Goal: Task Accomplishment & Management: Complete application form

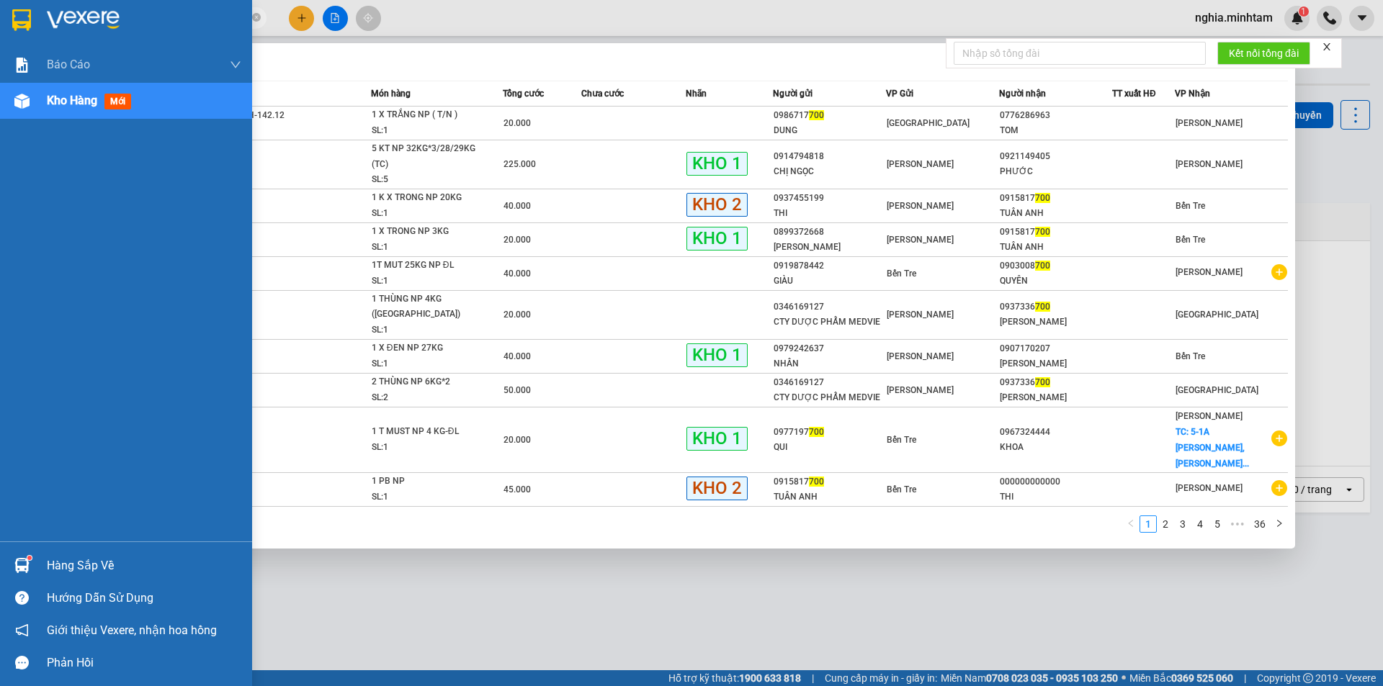
type input "700"
click at [42, 571] on div "Hàng sắp về" at bounding box center [126, 566] width 252 height 32
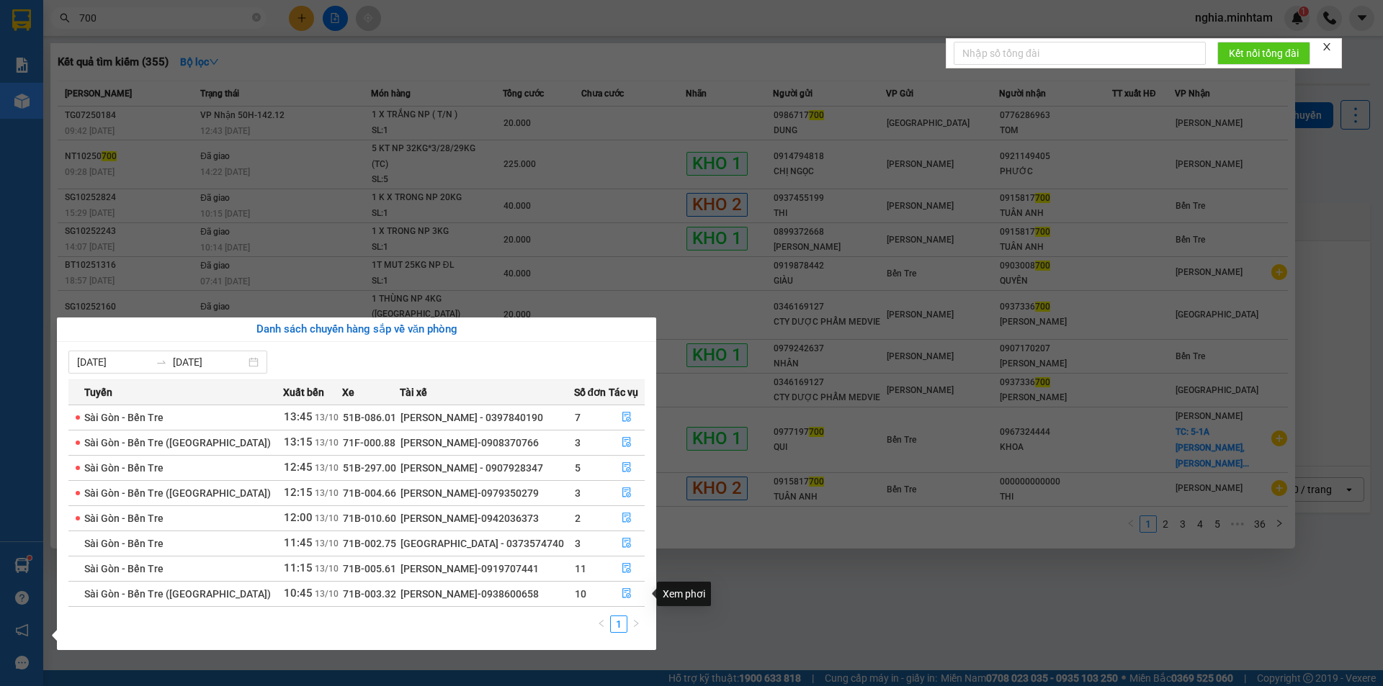
drag, startPoint x: 693, startPoint y: 596, endPoint x: 686, endPoint y: 583, distance: 15.1
click at [694, 597] on div "Xem phơi" at bounding box center [684, 594] width 54 height 24
click at [305, 15] on section "Kết quả tìm kiếm ( 355 ) Bộ lọc Mã ĐH Trạng thái Món hàng Tổng cước Chưa cước N…" at bounding box center [691, 343] width 1383 height 686
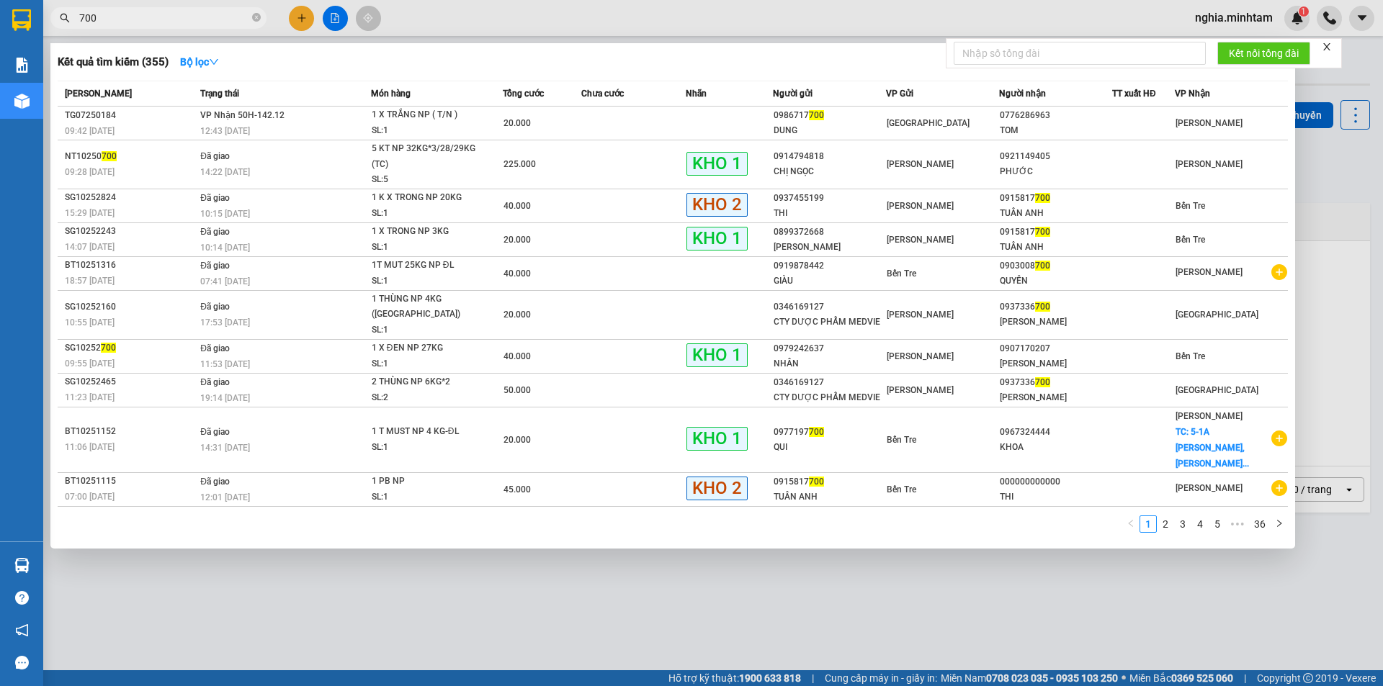
click at [305, 15] on div at bounding box center [691, 343] width 1383 height 686
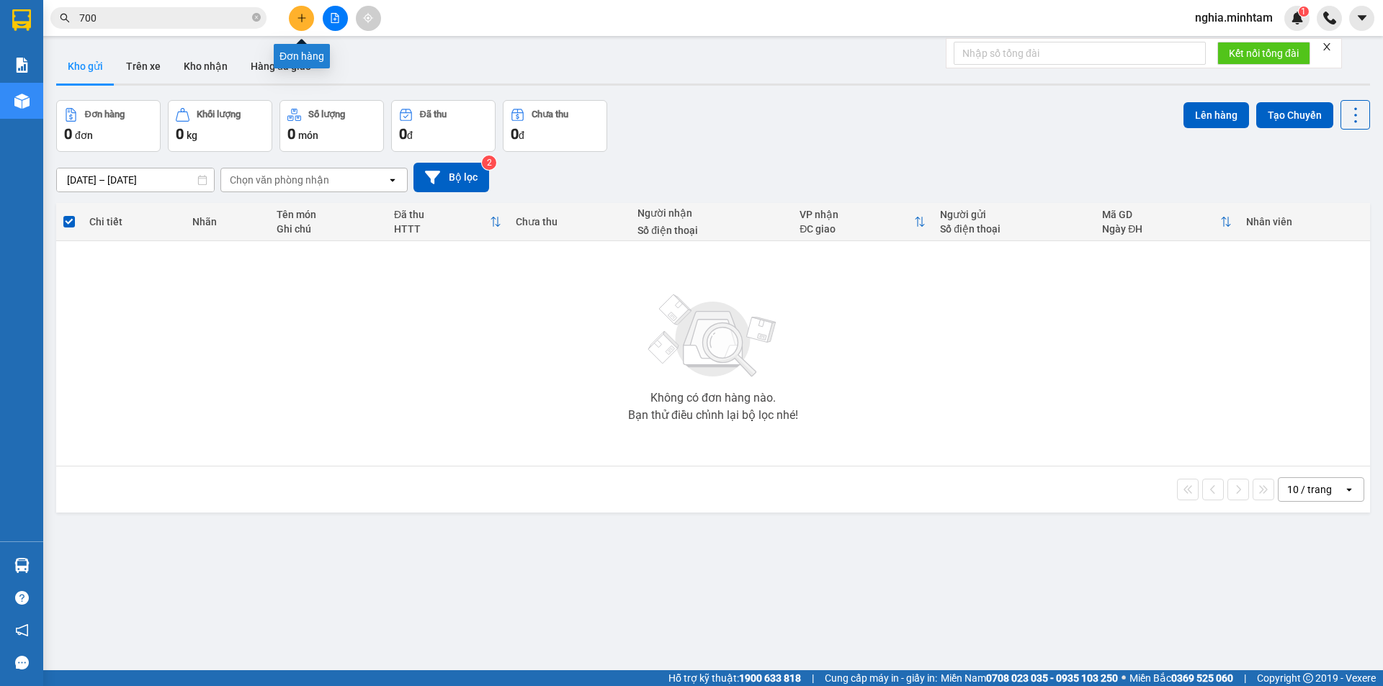
click at [305, 15] on icon "plus" at bounding box center [302, 18] width 10 height 10
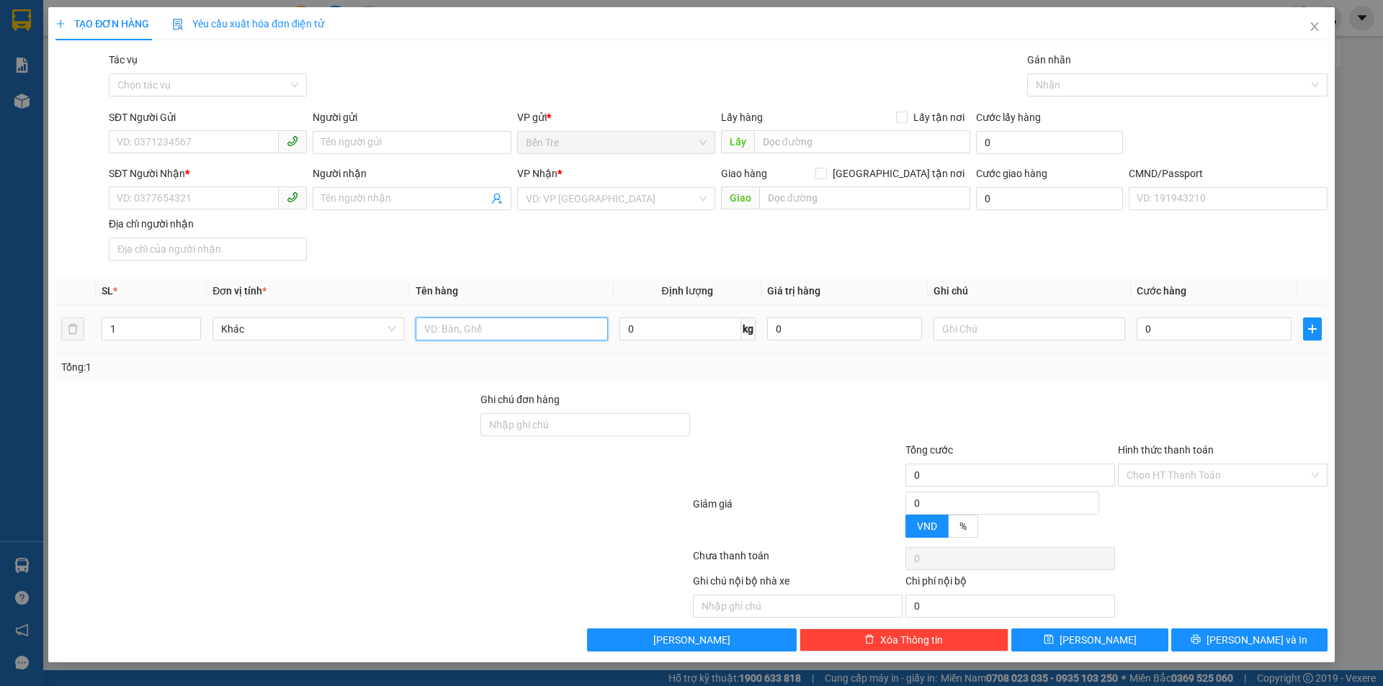
click at [462, 331] on input "text" at bounding box center [512, 329] width 192 height 23
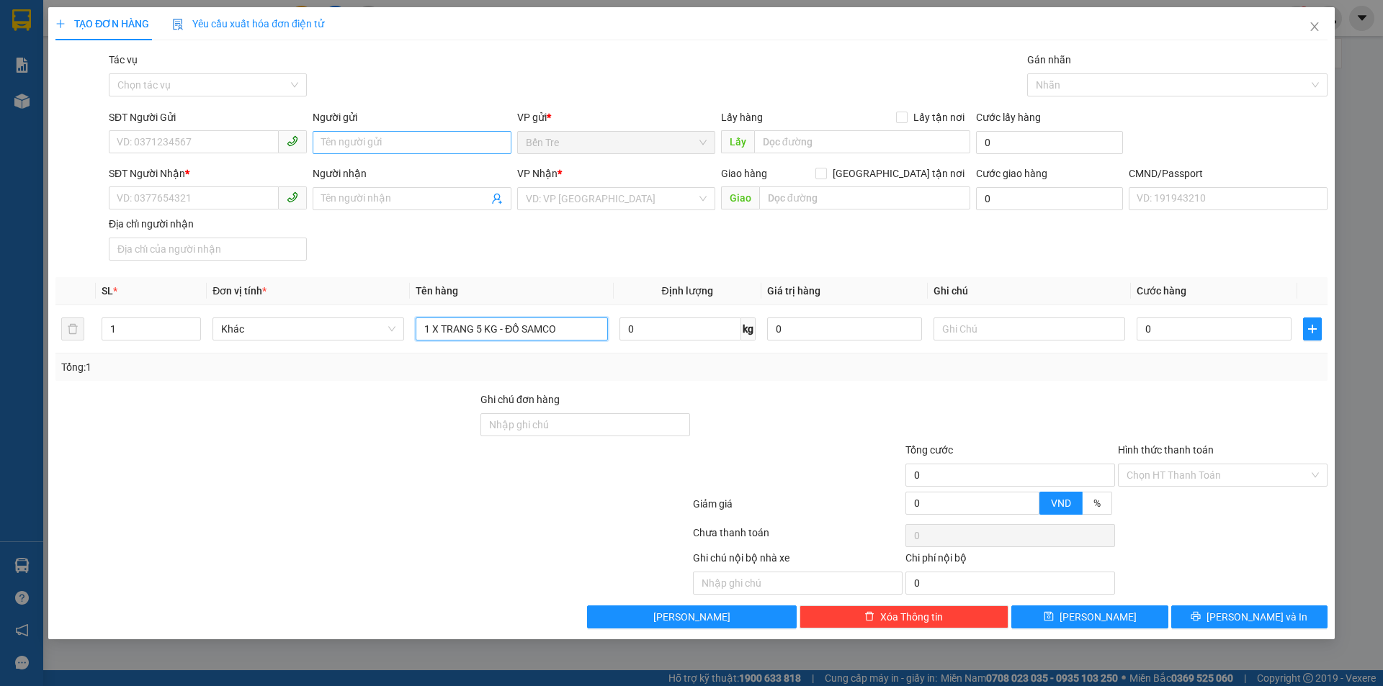
type input "1 X TRANG 5 KG - ĐỒ SAMCO"
click at [346, 144] on input "Người gửi" at bounding box center [412, 142] width 198 height 23
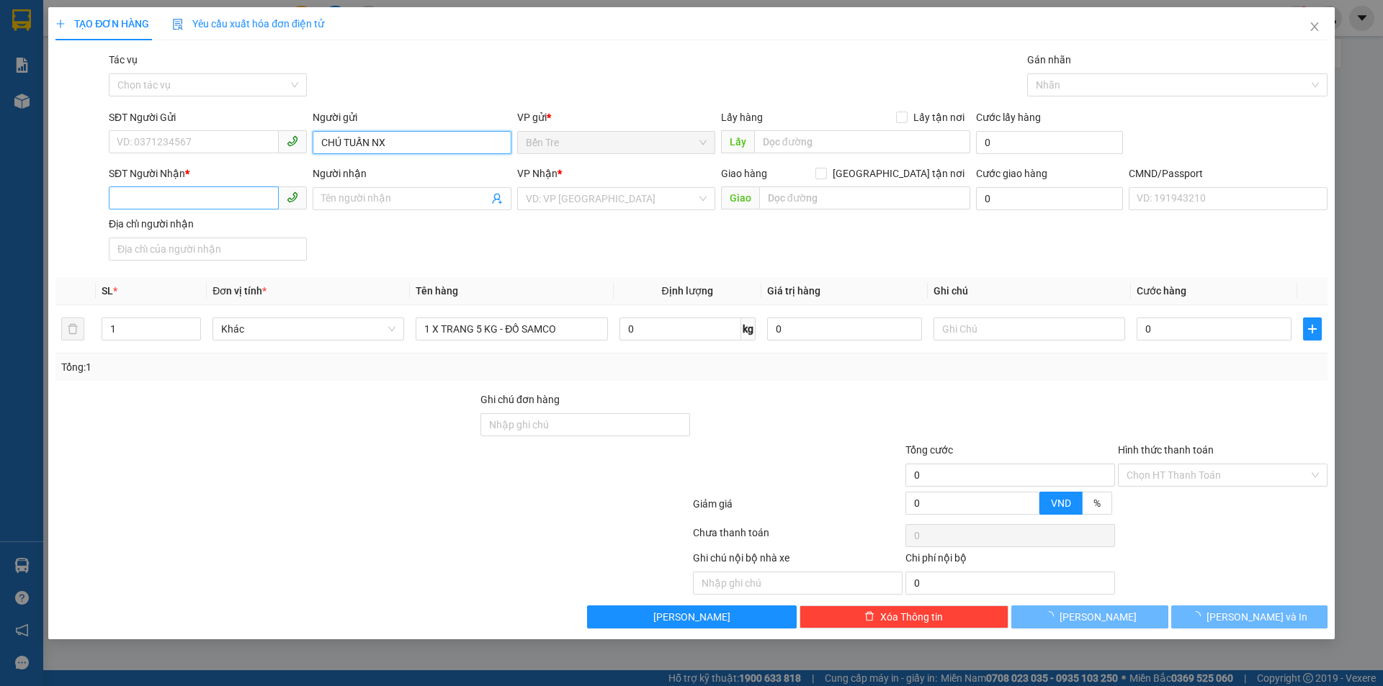
type input "CHÚ TUẤN NX"
click at [169, 195] on input "SĐT Người Nhận *" at bounding box center [194, 198] width 170 height 23
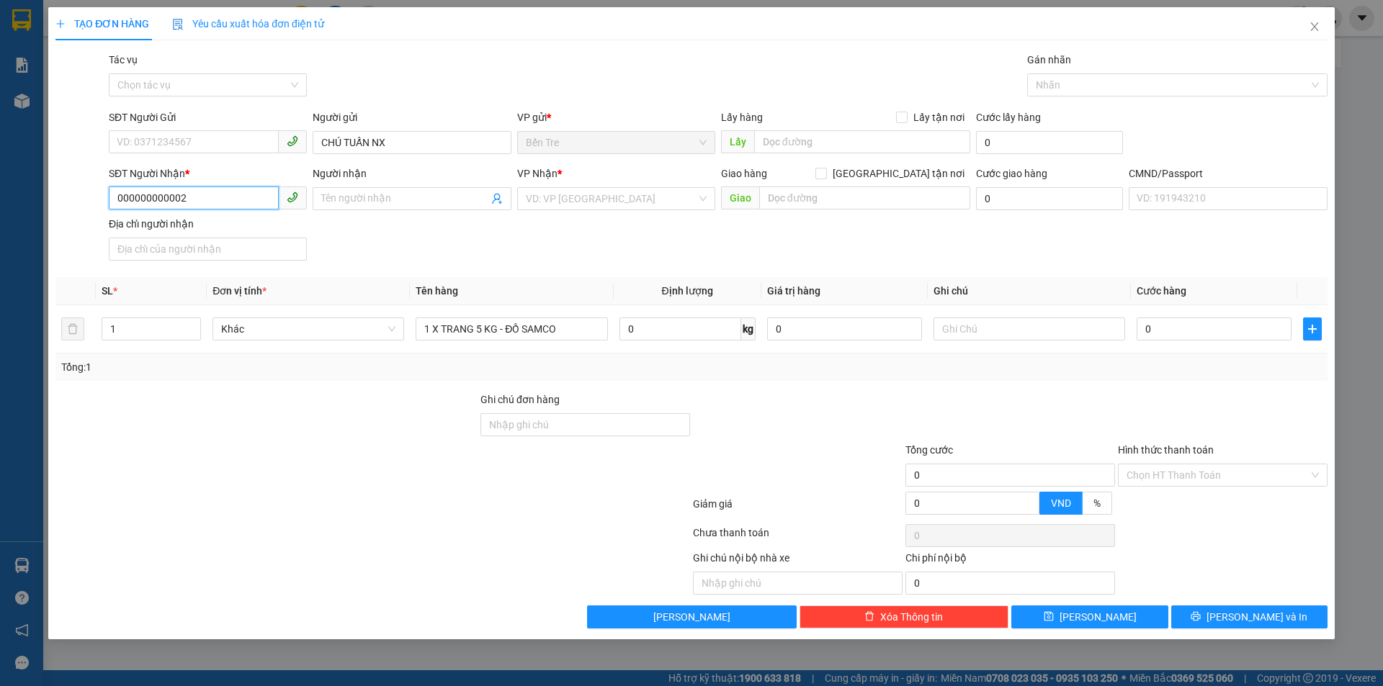
type input "000000000002"
type input "SẾP THUỶ"
click at [207, 201] on input "000000000002" at bounding box center [194, 198] width 170 height 23
type input "00000000000"
click at [556, 199] on input "search" at bounding box center [611, 199] width 171 height 22
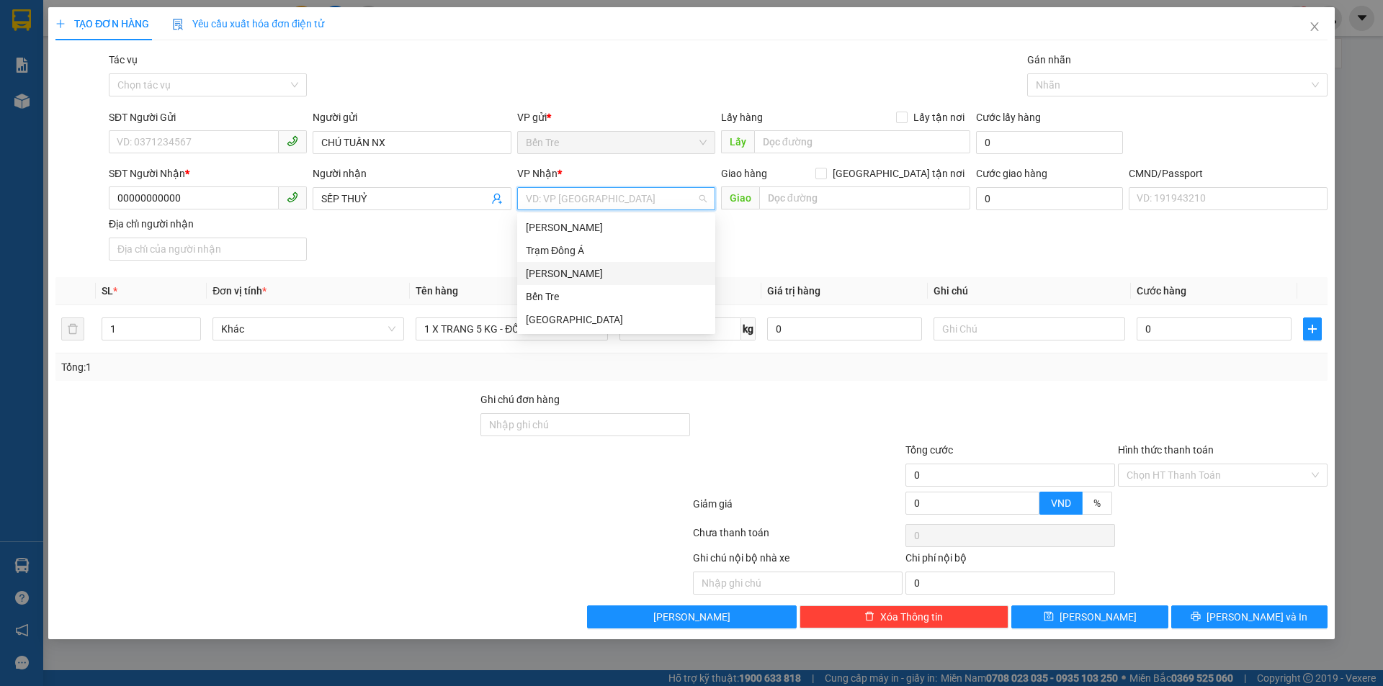
click at [594, 274] on div "[PERSON_NAME]" at bounding box center [616, 274] width 181 height 16
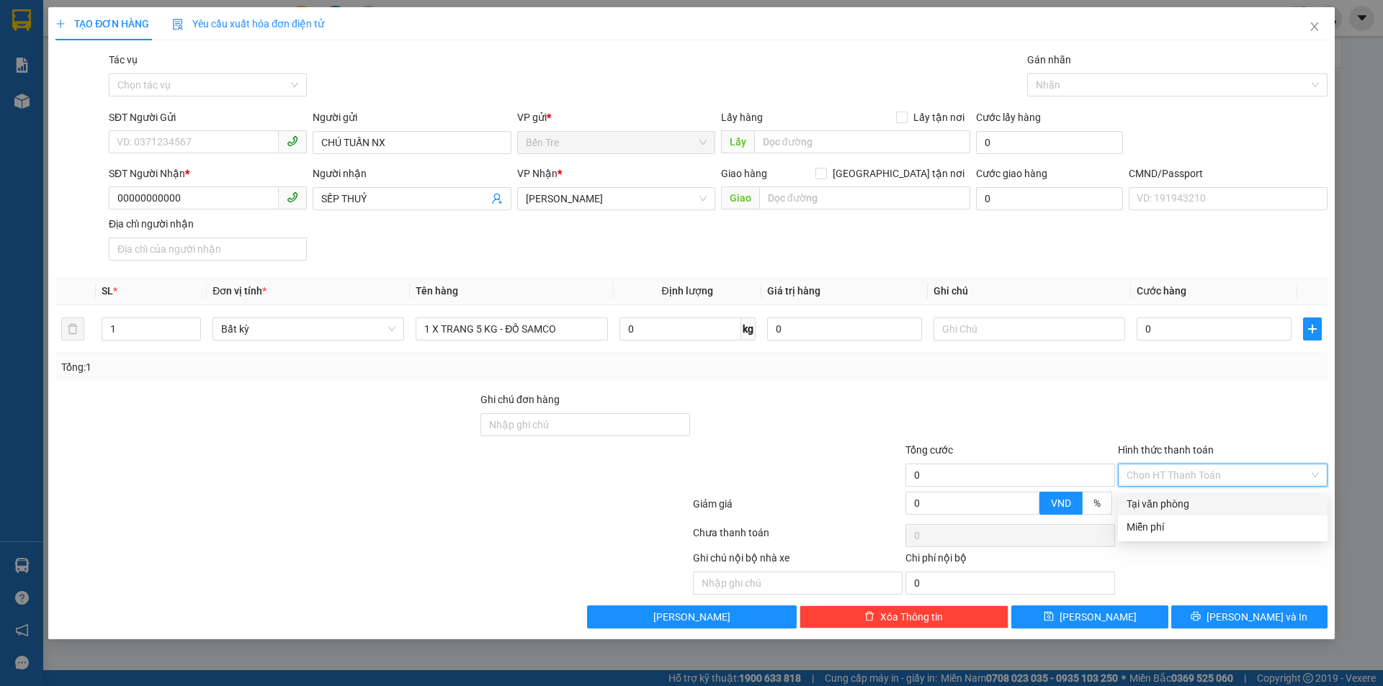
click at [1191, 483] on input "Hình thức thanh toán" at bounding box center [1218, 476] width 182 height 22
click at [1192, 523] on div "Miễn phí" at bounding box center [1223, 527] width 192 height 16
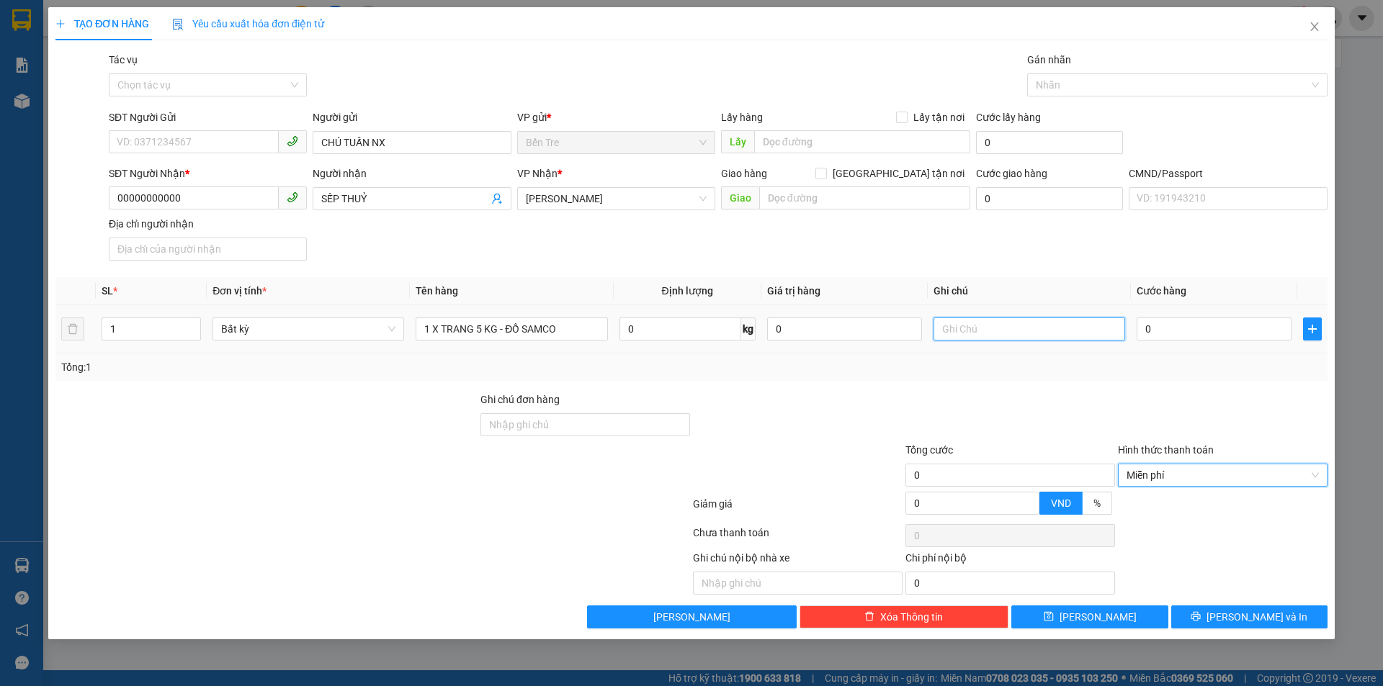
click at [983, 333] on input "text" at bounding box center [1030, 329] width 192 height 23
type input "THẢO 2"
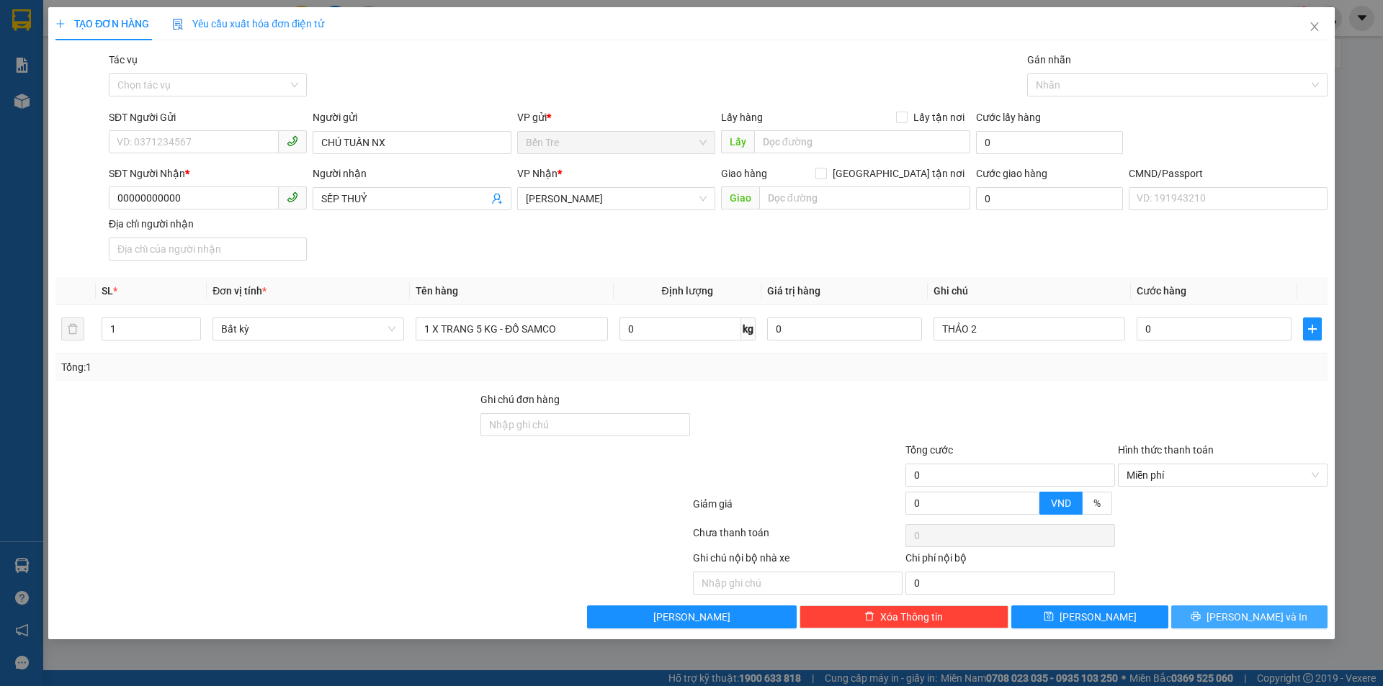
click at [1251, 617] on span "[PERSON_NAME] và In" at bounding box center [1257, 617] width 101 height 16
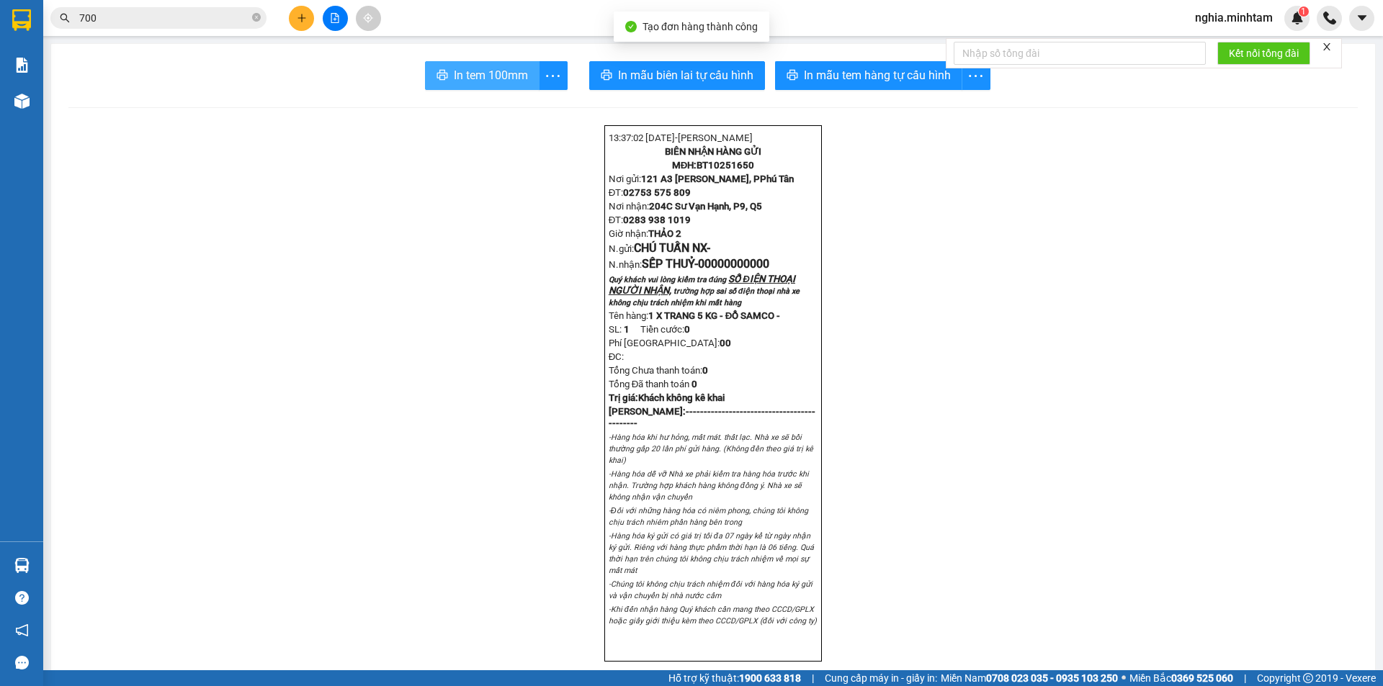
click at [439, 72] on icon "printer" at bounding box center [442, 75] width 11 height 10
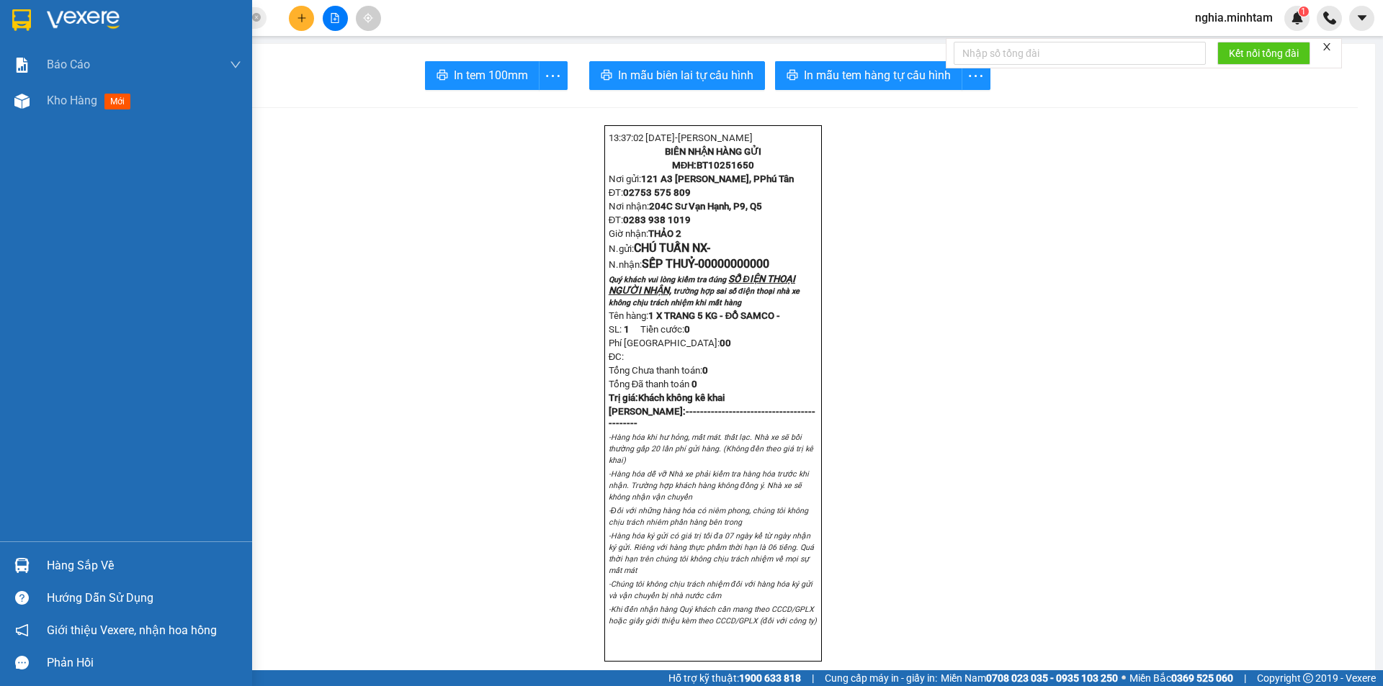
click at [17, 11] on img at bounding box center [21, 20] width 19 height 22
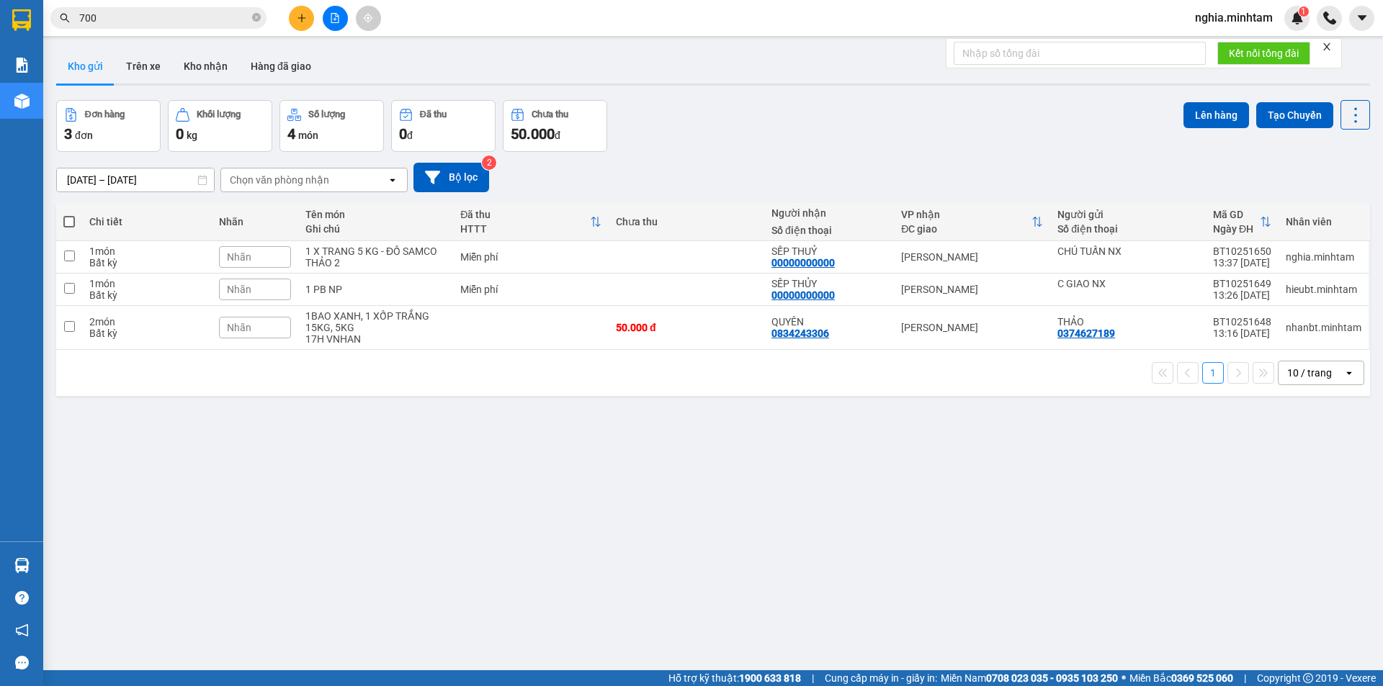
click at [756, 156] on div "[DATE] – [DATE] Press the down arrow key to interact with the calendar and sele…" at bounding box center [713, 177] width 1314 height 51
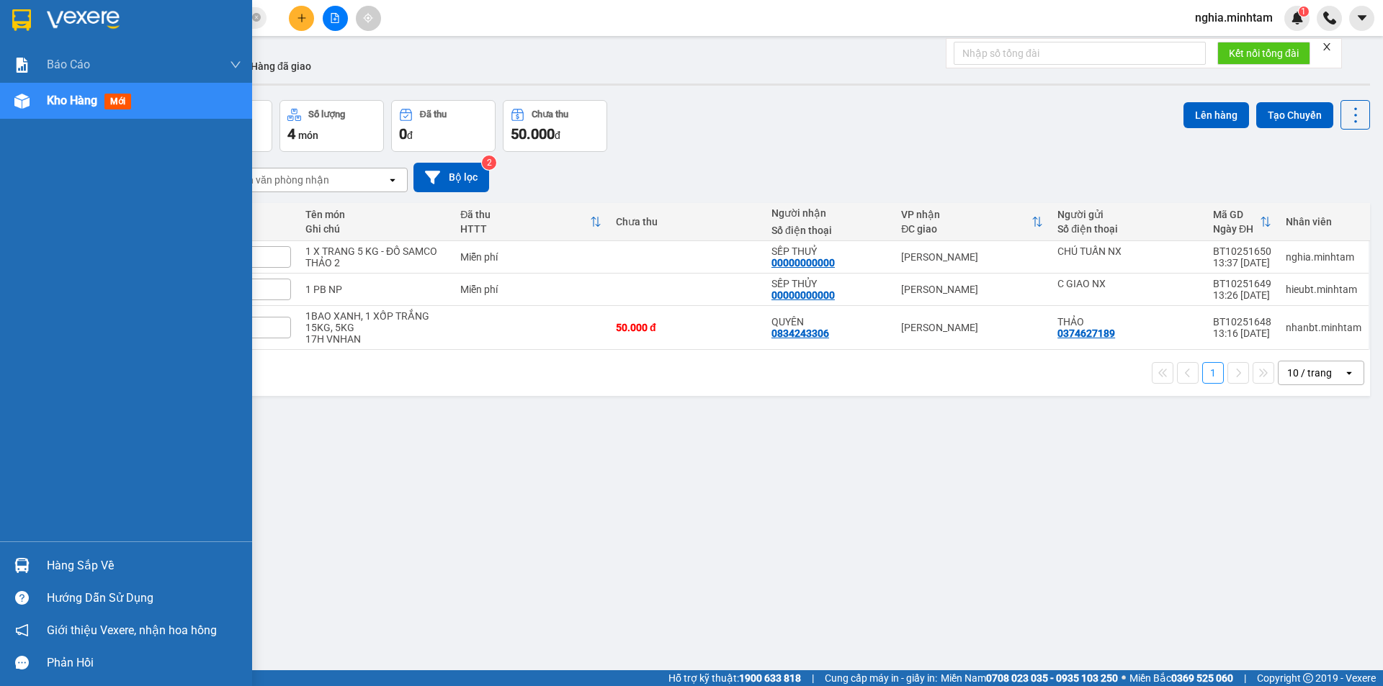
click at [62, 565] on div "Hàng sắp về" at bounding box center [144, 566] width 194 height 22
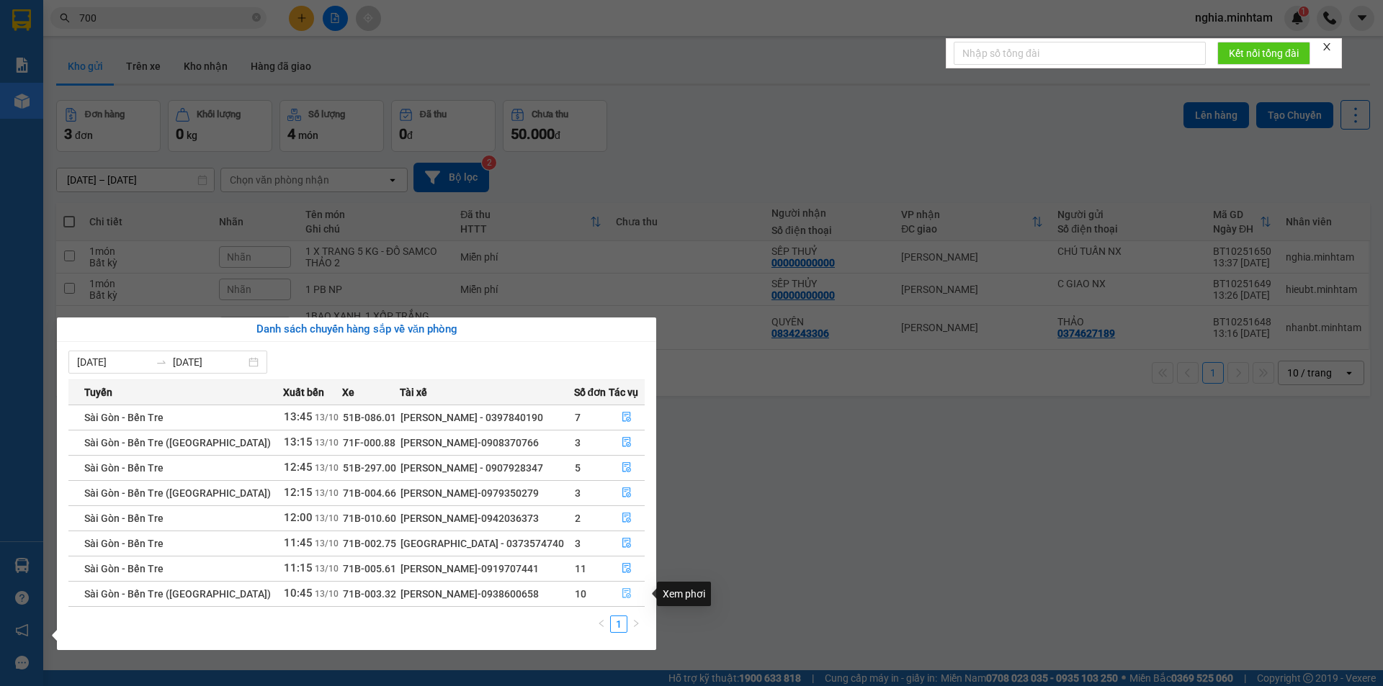
click at [624, 596] on icon "file-done" at bounding box center [626, 594] width 9 height 10
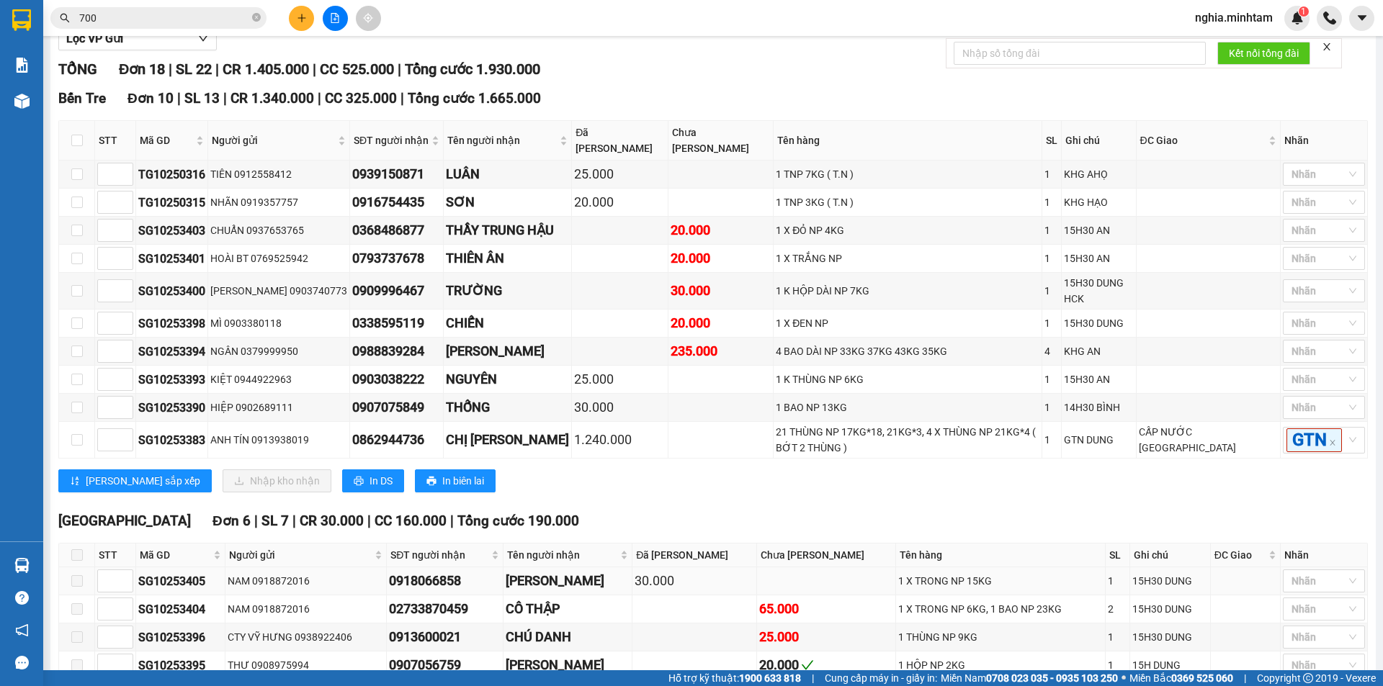
scroll to position [144, 0]
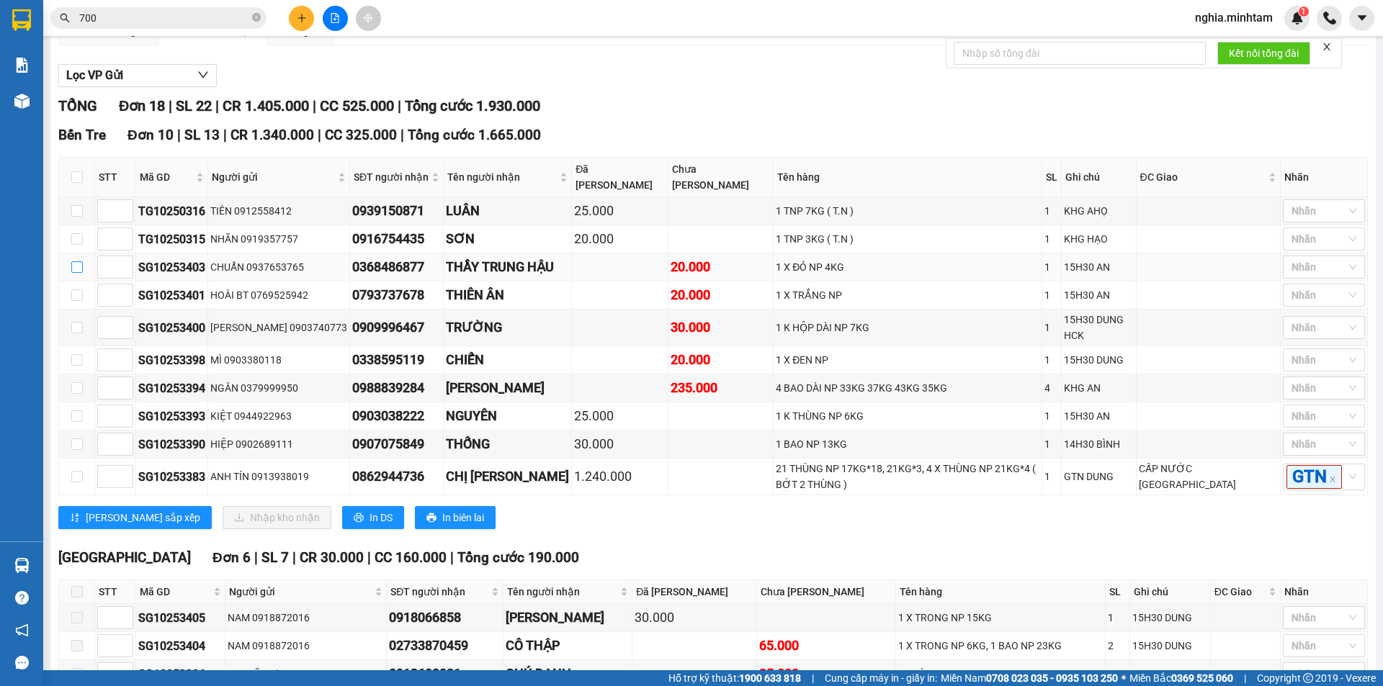
click at [72, 265] on input "checkbox" at bounding box center [77, 267] width 12 height 12
checkbox input "true"
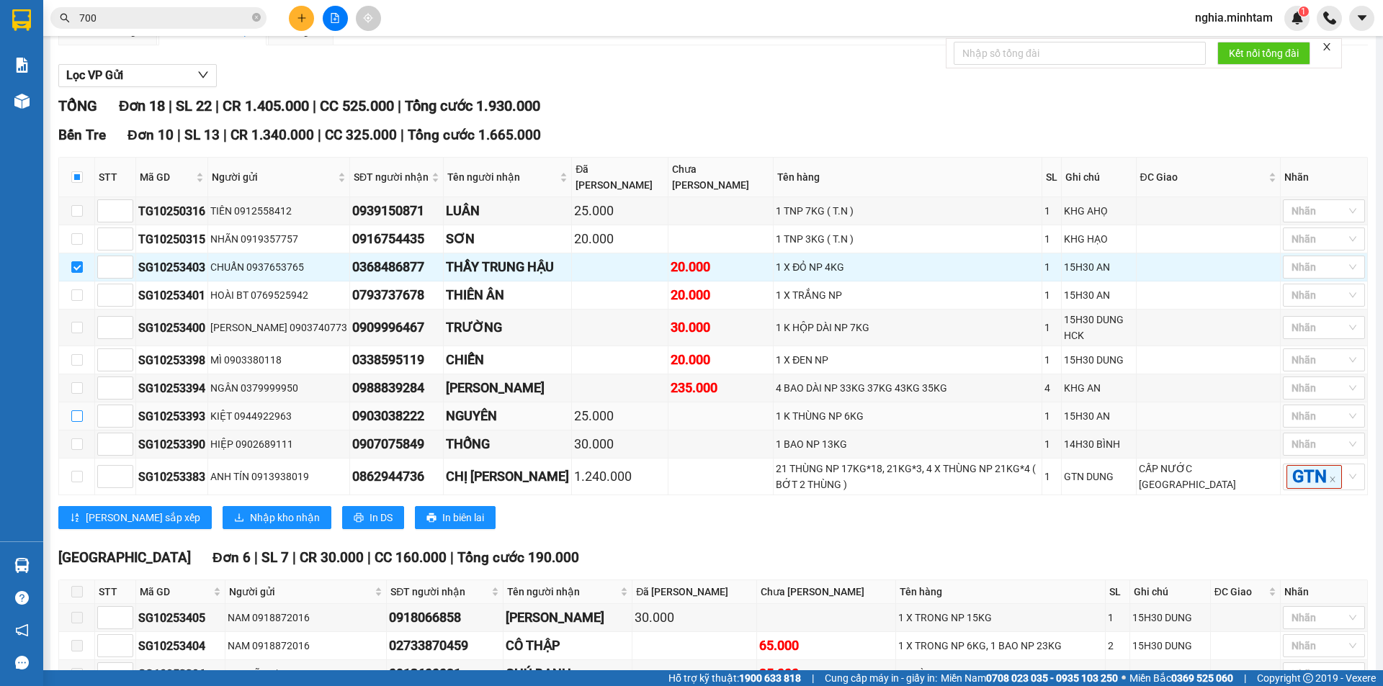
click at [75, 411] on input "checkbox" at bounding box center [77, 417] width 12 height 12
checkbox input "true"
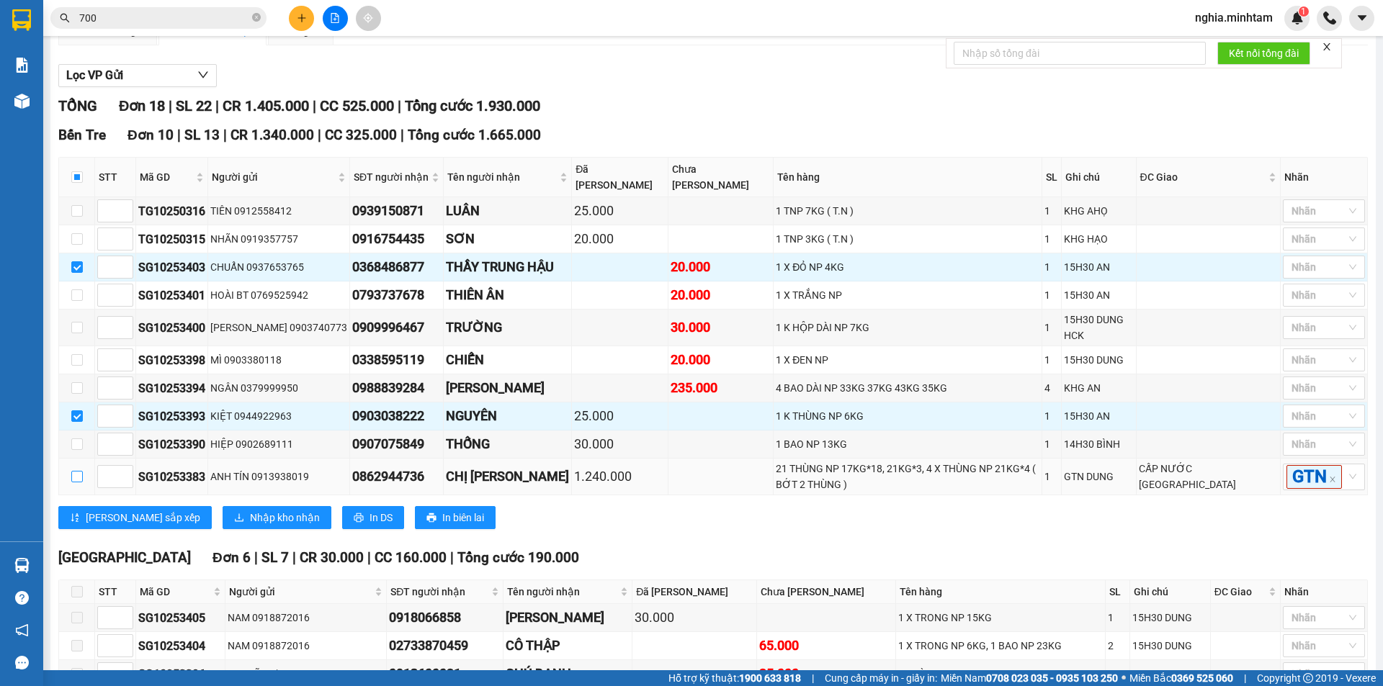
click at [77, 482] on label at bounding box center [77, 477] width 12 height 16
click at [77, 482] on input "checkbox" at bounding box center [77, 477] width 12 height 12
checkbox input "true"
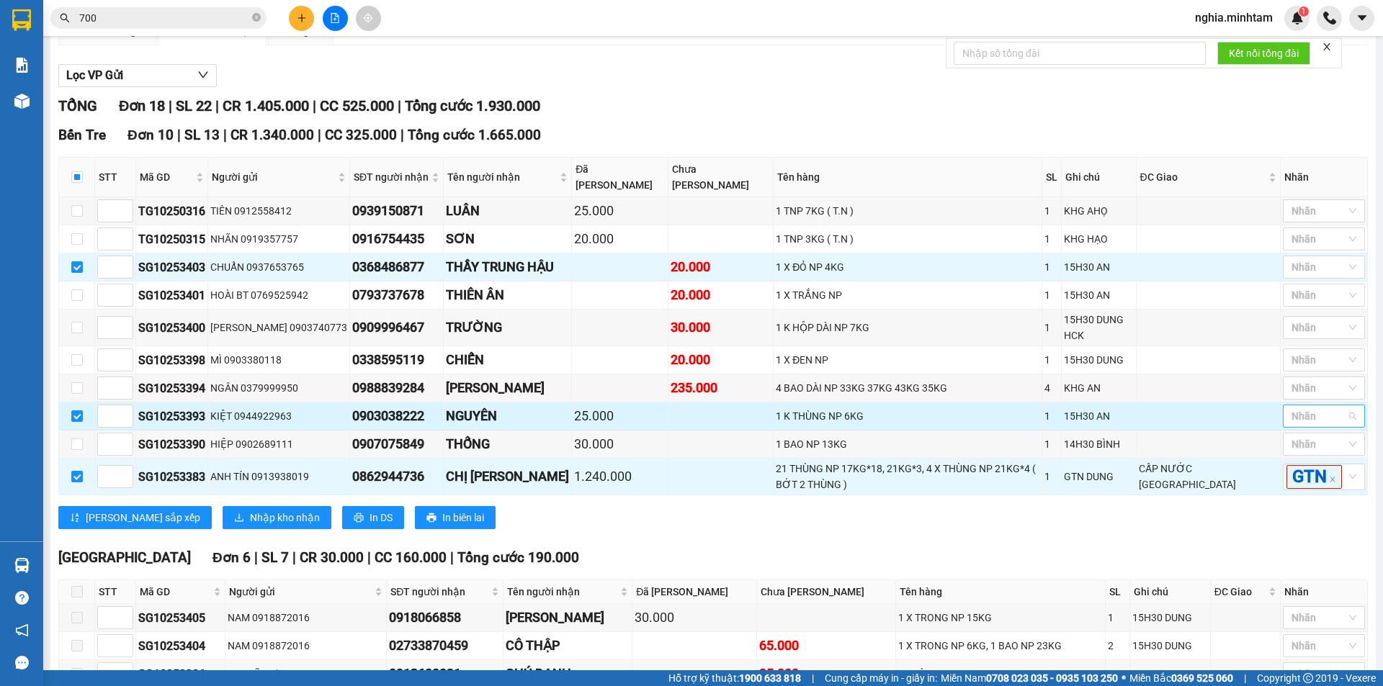
click at [1333, 413] on div at bounding box center [1316, 416] width 61 height 17
click at [1292, 460] on div "KHO 2" at bounding box center [1313, 460] width 65 height 16
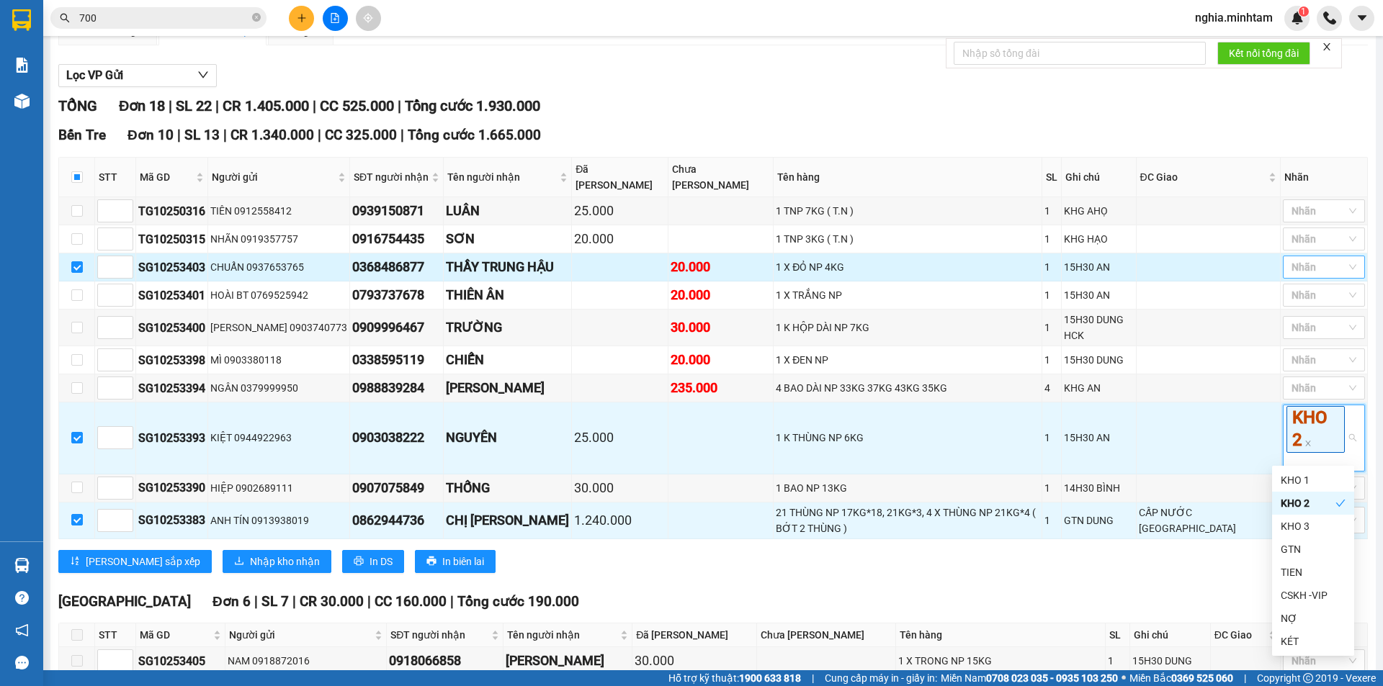
click at [1304, 277] on div "Nhãn" at bounding box center [1324, 267] width 82 height 23
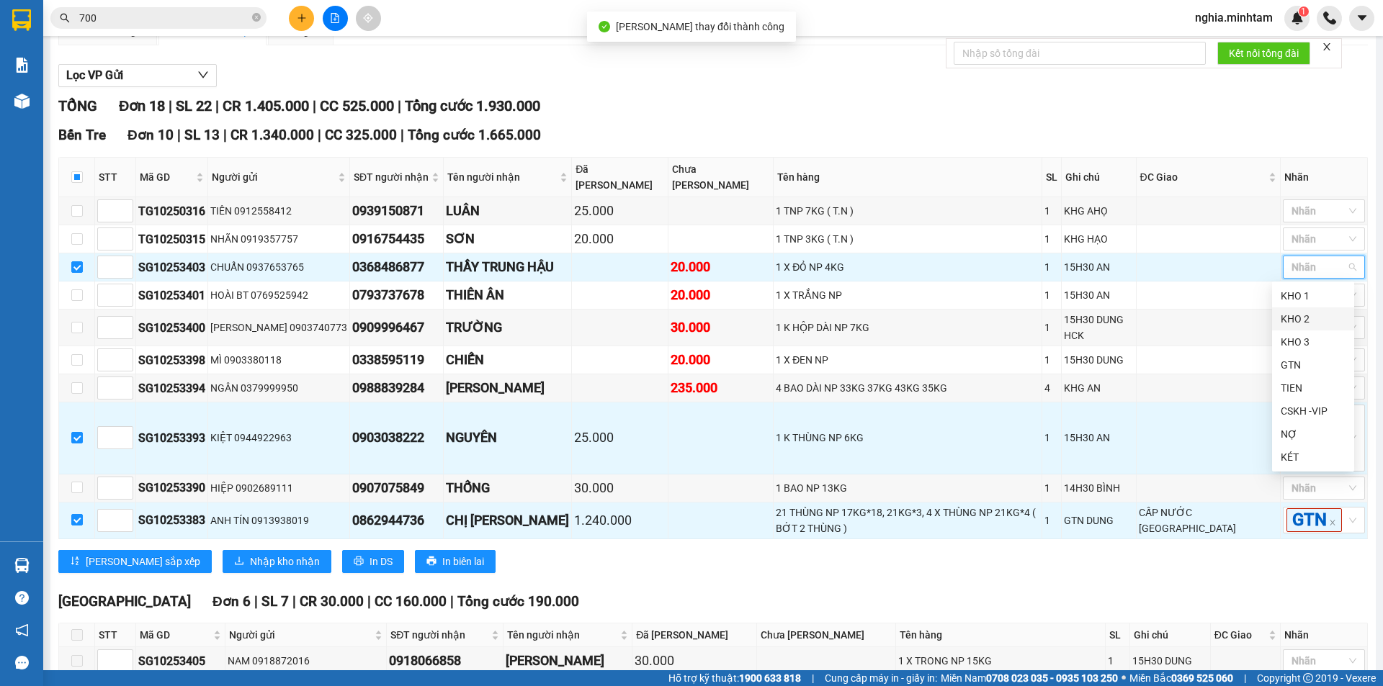
click at [1303, 323] on div "KHO 2" at bounding box center [1313, 319] width 65 height 16
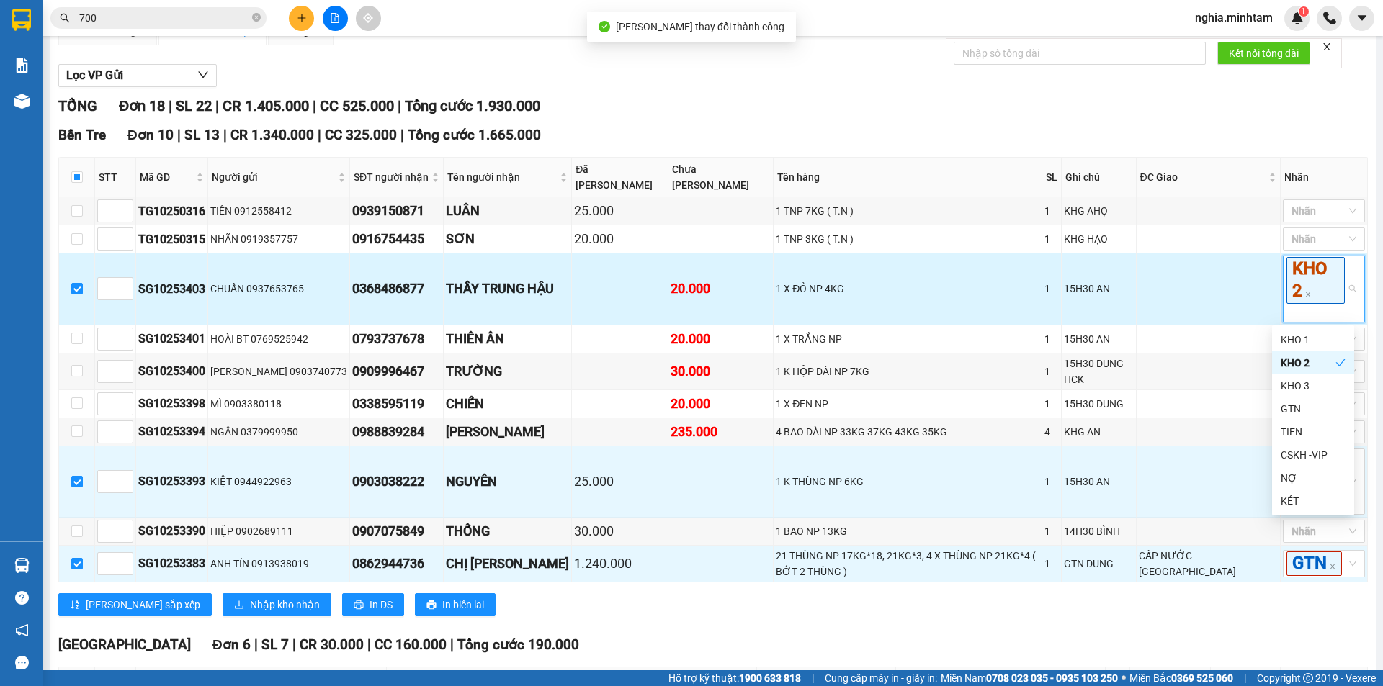
click at [1209, 290] on td at bounding box center [1209, 289] width 144 height 71
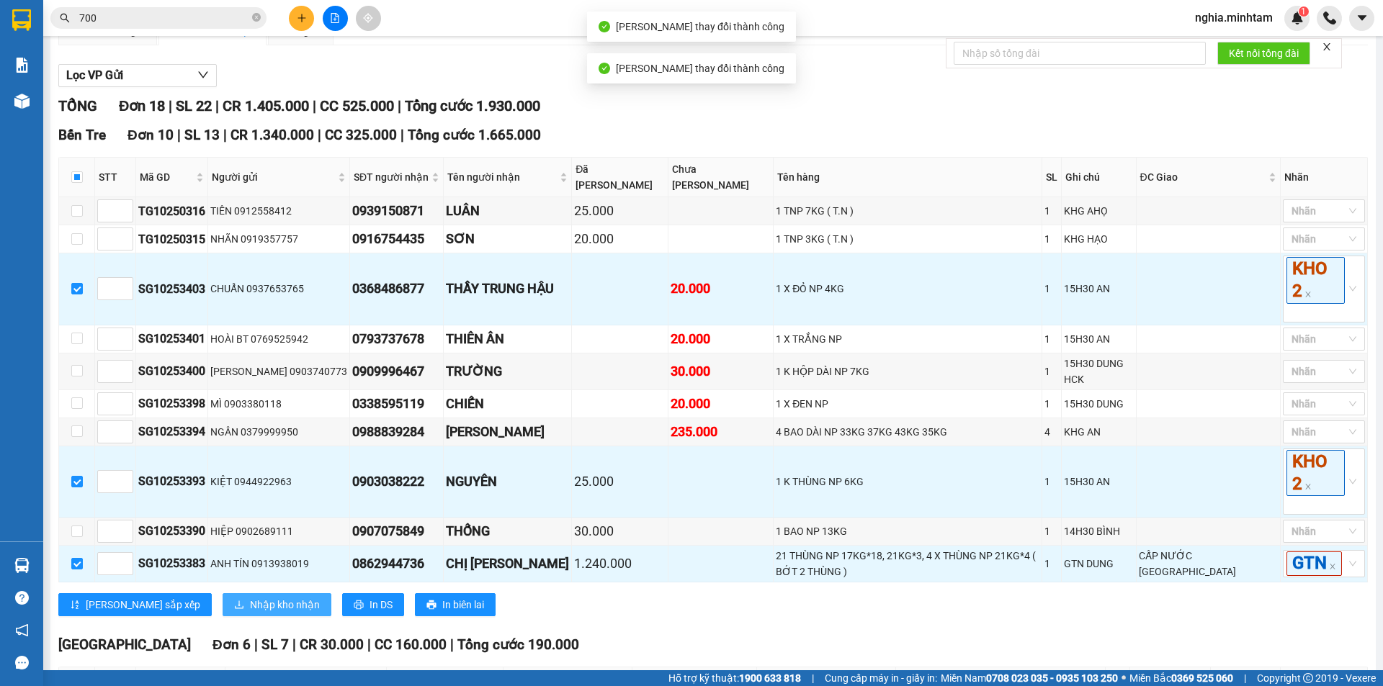
click at [250, 611] on span "Nhập kho nhận" at bounding box center [285, 605] width 70 height 16
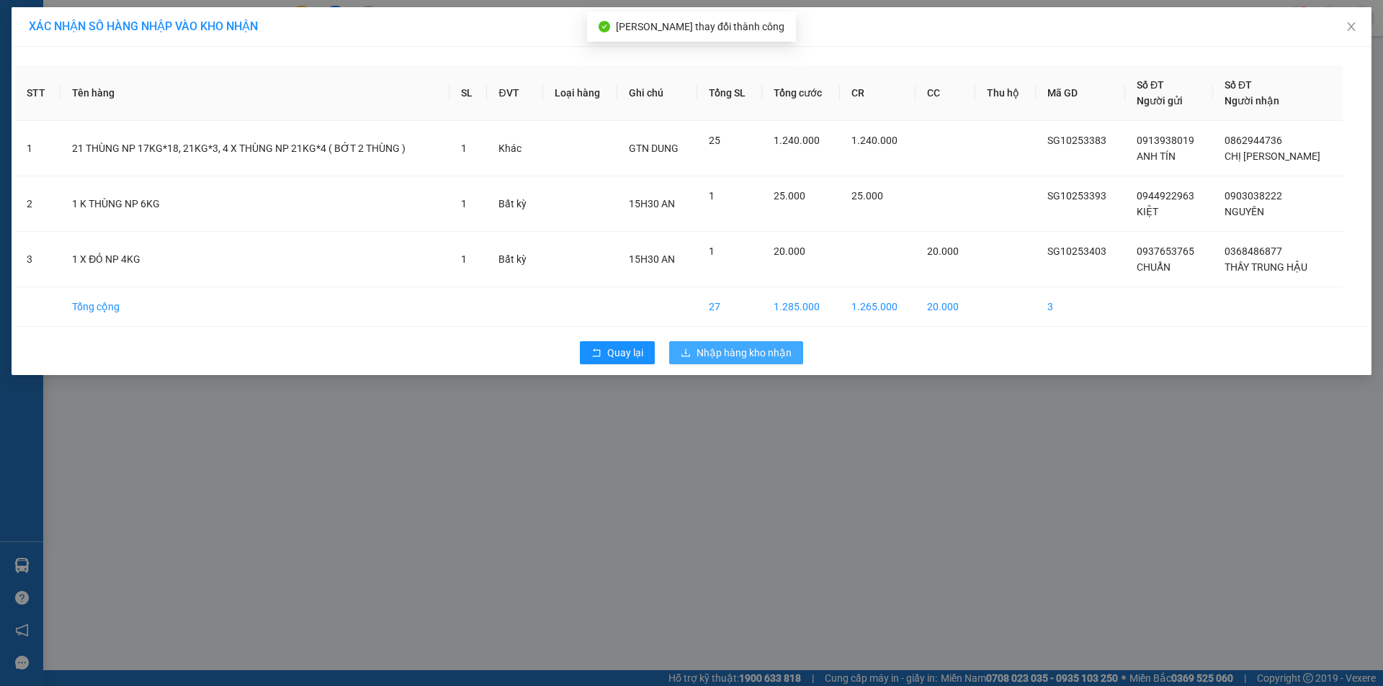
click at [735, 362] on button "Nhập hàng kho nhận" at bounding box center [736, 352] width 134 height 23
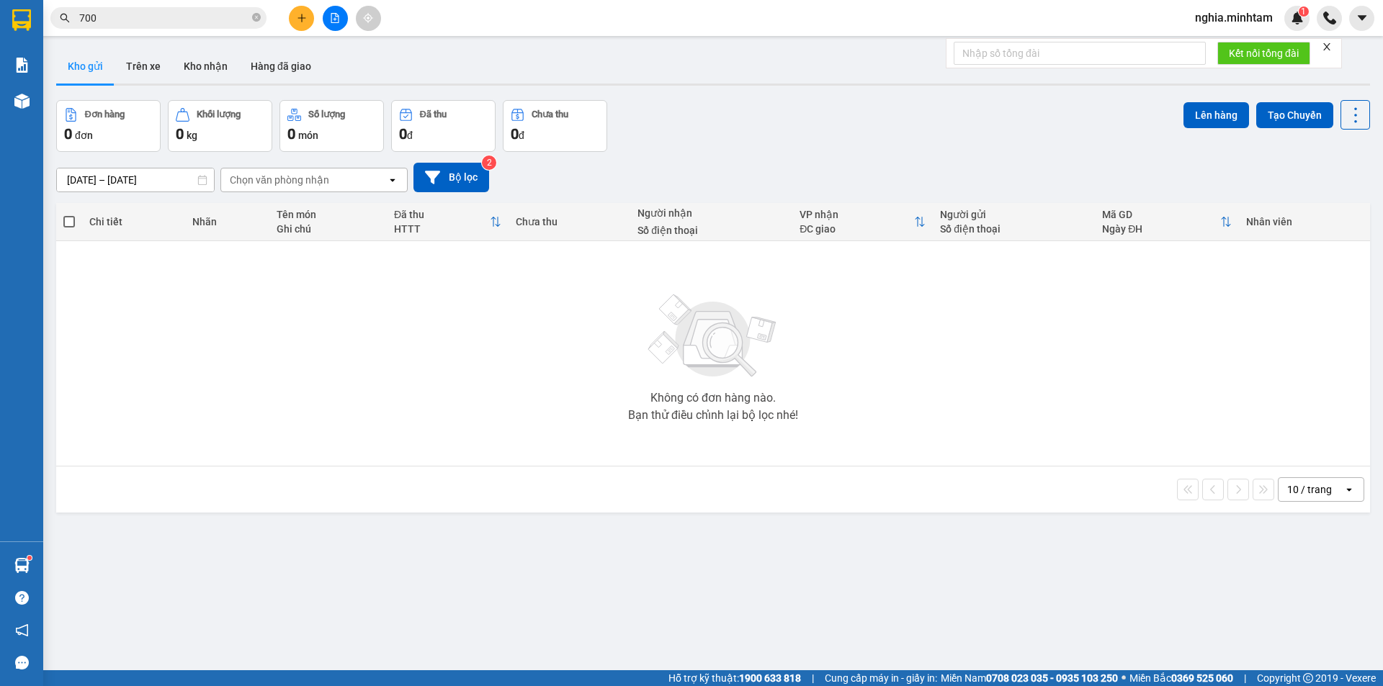
click at [115, 22] on input "700" at bounding box center [164, 18] width 170 height 16
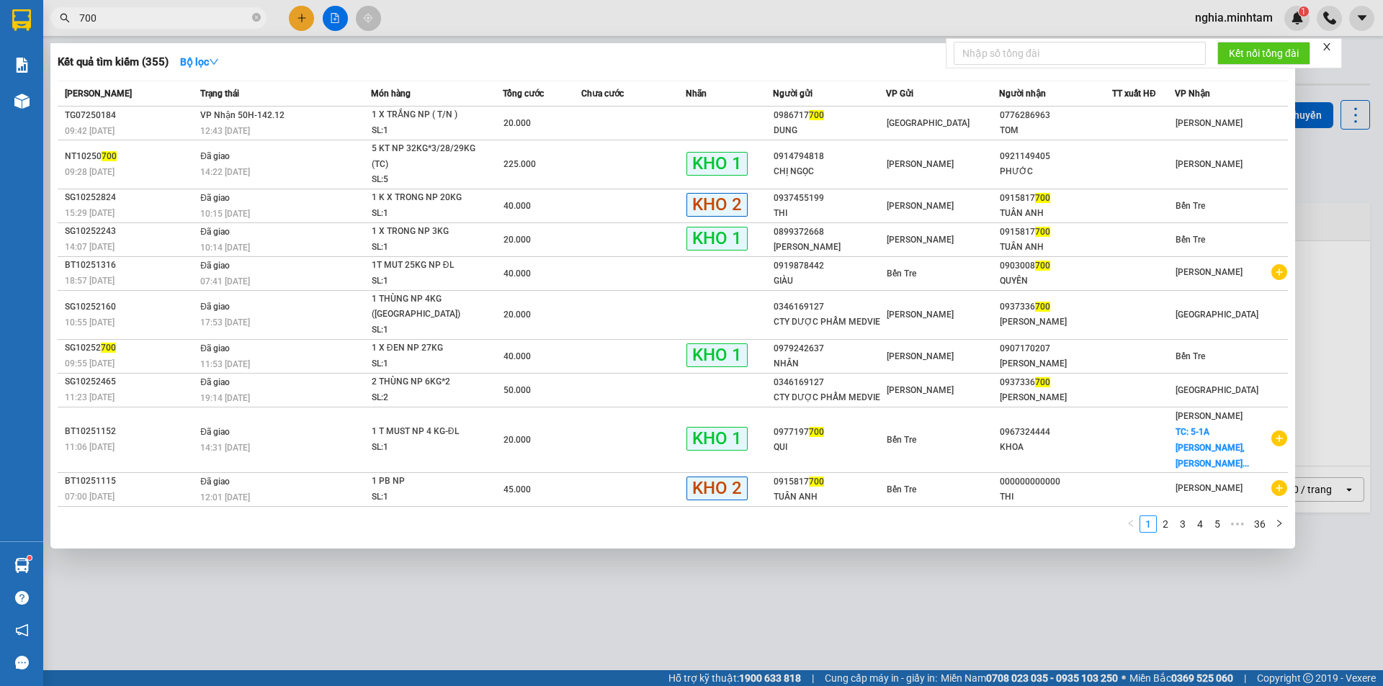
click at [115, 22] on input "700" at bounding box center [164, 18] width 170 height 16
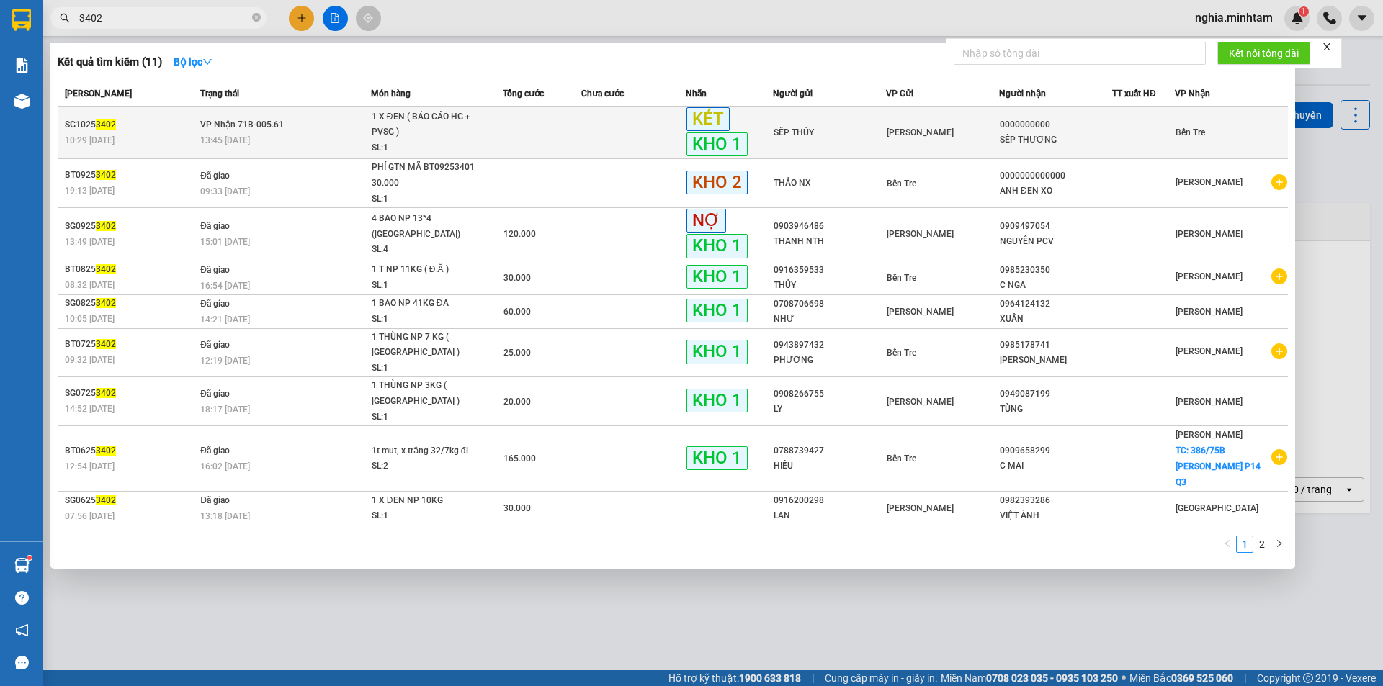
type input "3402"
click at [577, 133] on td at bounding box center [542, 133] width 79 height 53
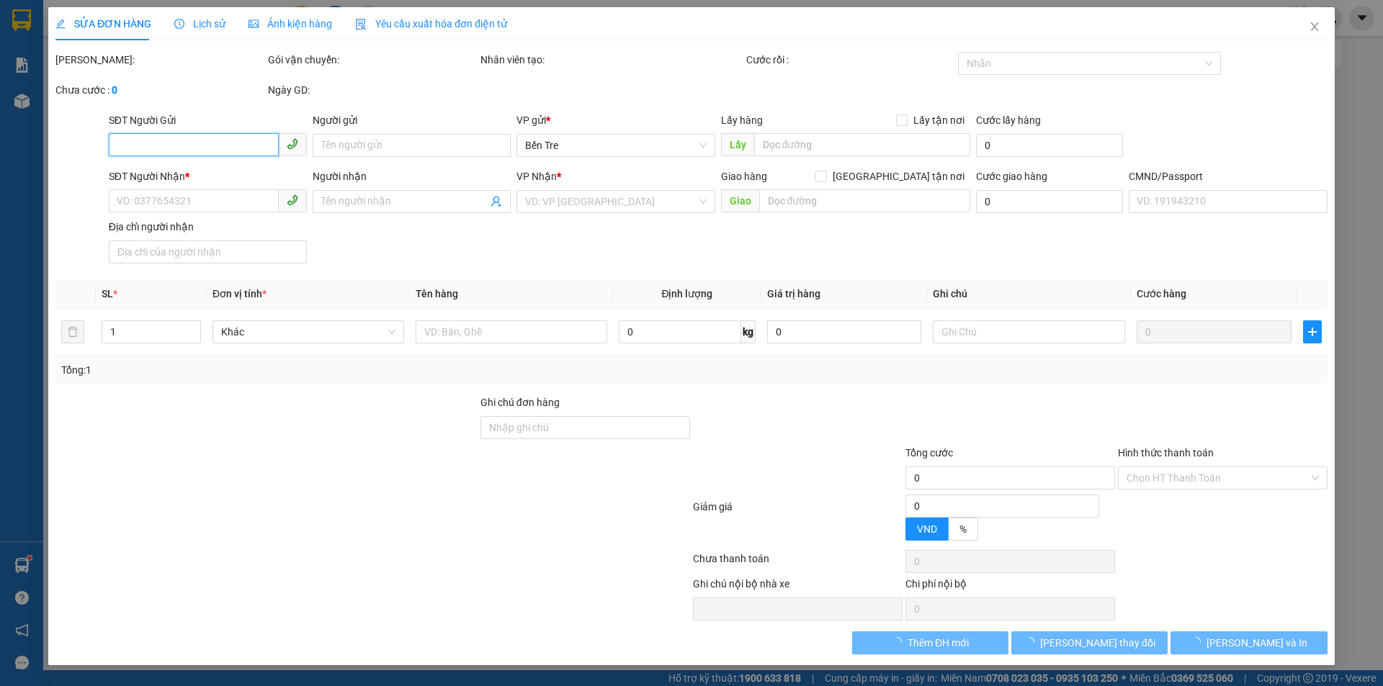
type input "SẾP THỦY"
type input "0000000000"
type input "SẾP THƯƠNG"
type input "083168010736"
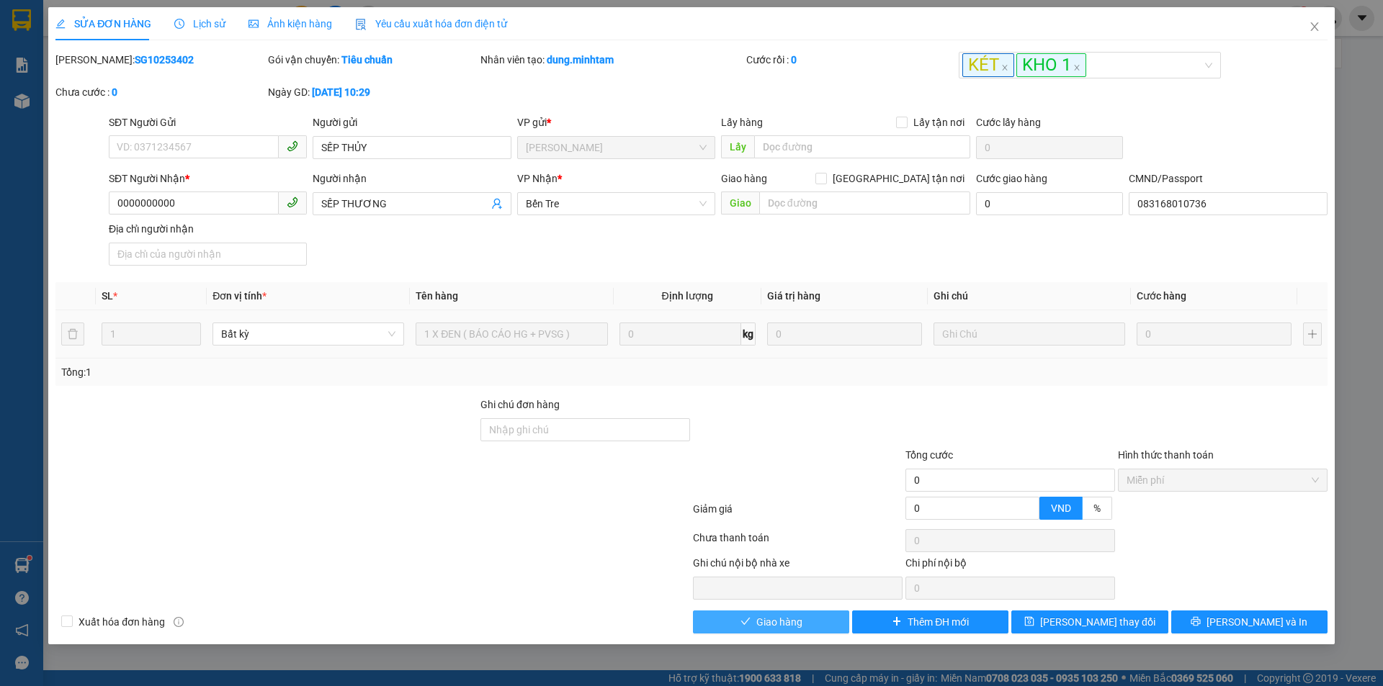
click at [786, 630] on span "Giao hàng" at bounding box center [779, 622] width 46 height 16
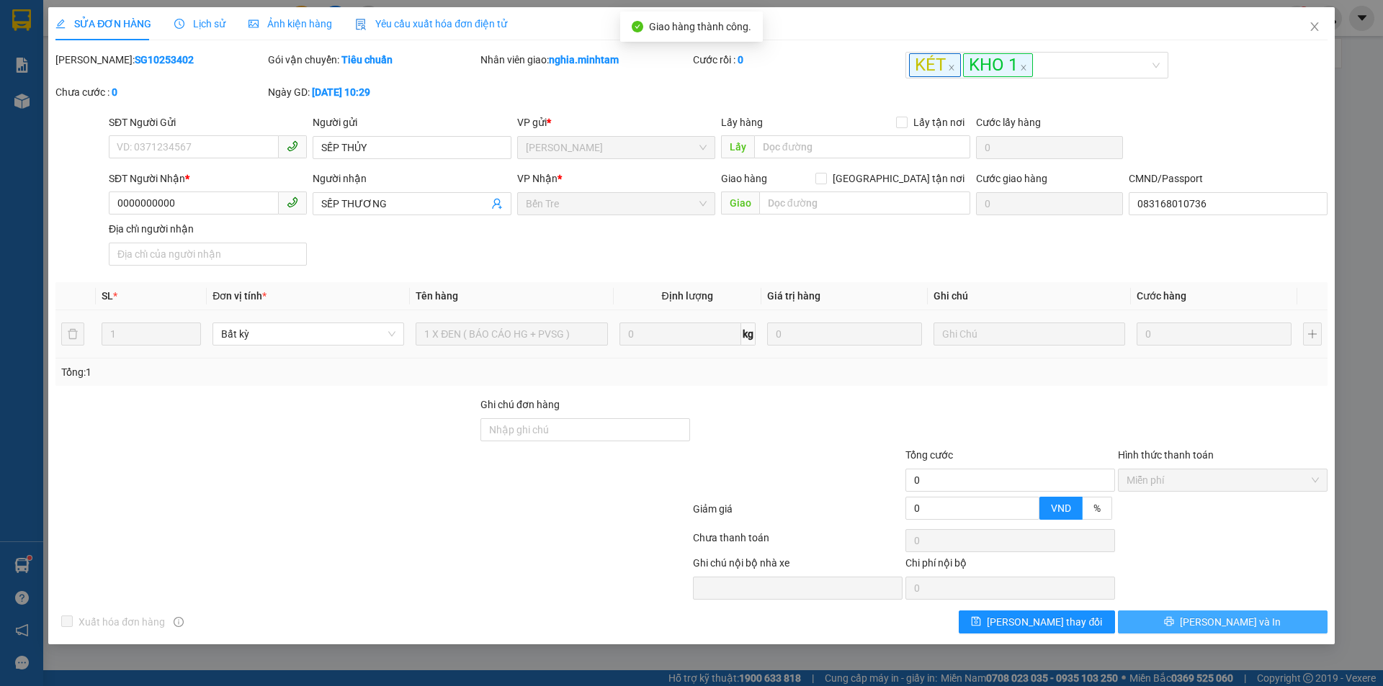
click at [1256, 626] on button "[PERSON_NAME] và In" at bounding box center [1223, 622] width 210 height 23
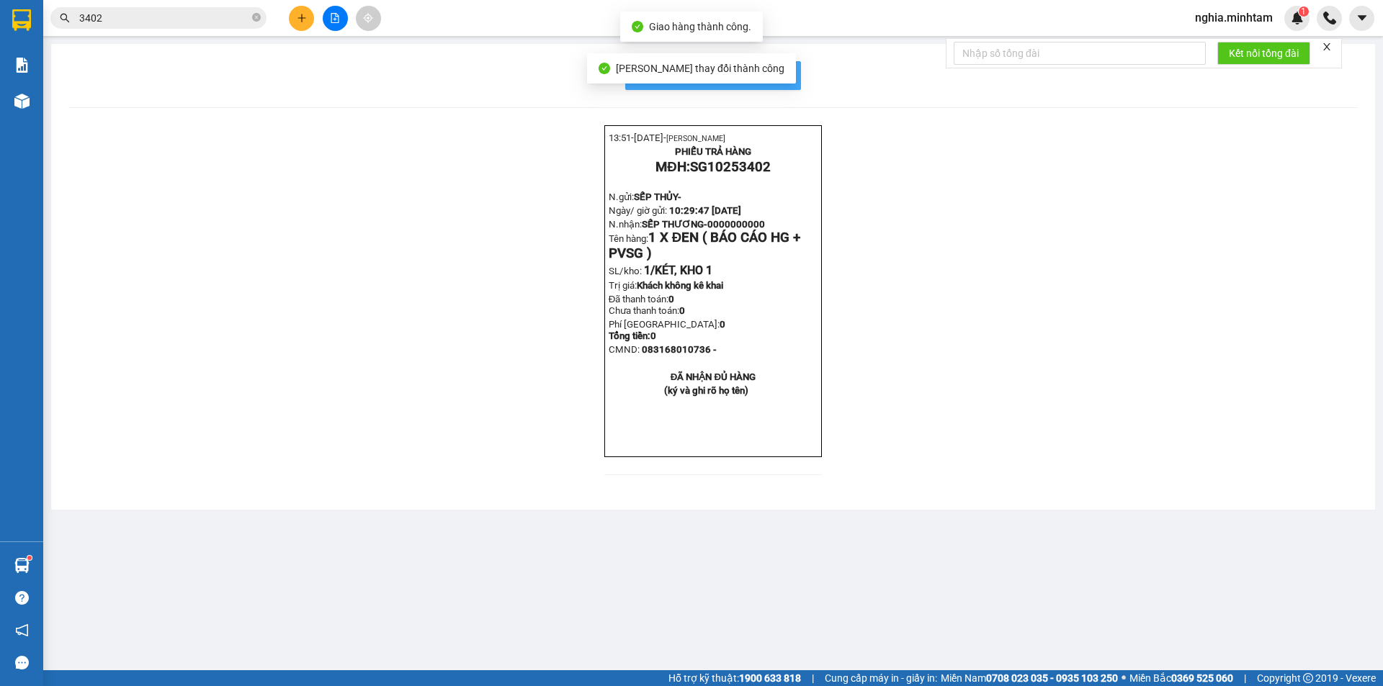
click at [794, 71] on button "In mẫu biên lai tự cấu hình" at bounding box center [713, 75] width 176 height 29
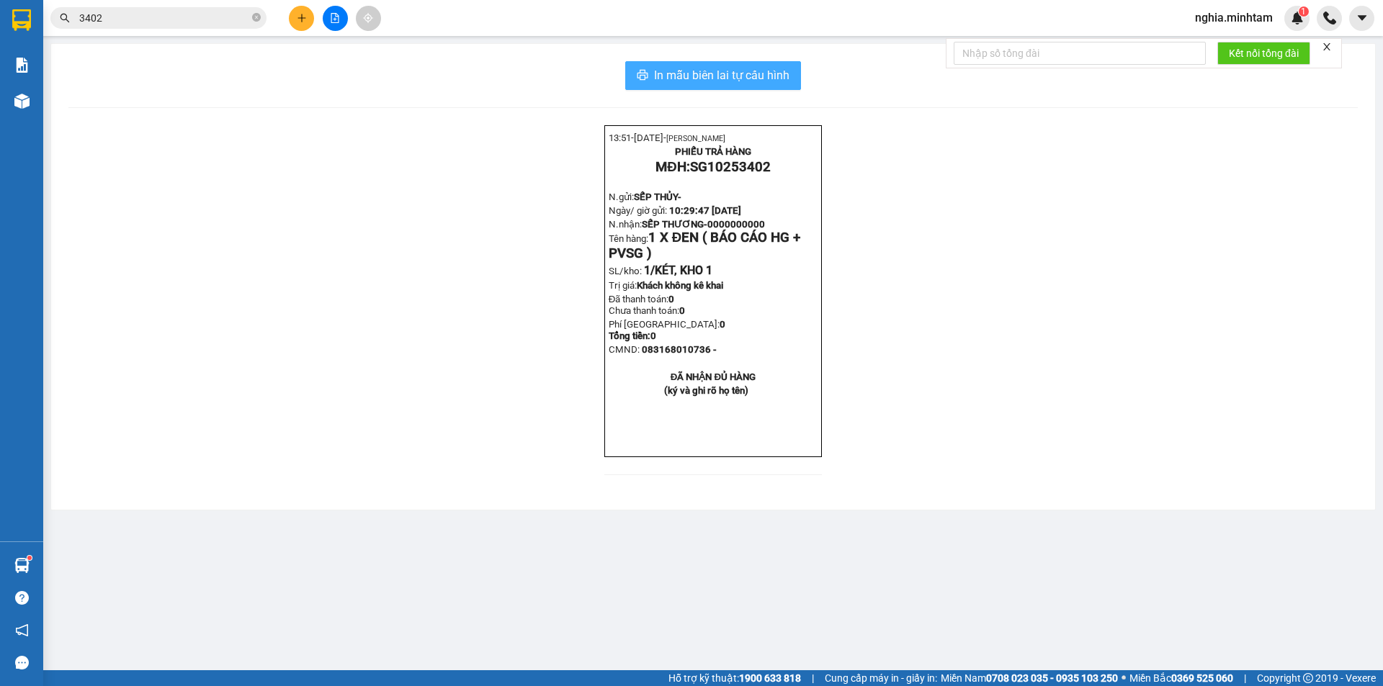
click at [799, 74] on button "In mẫu biên lai tự cấu hình" at bounding box center [713, 75] width 176 height 29
